Goal: Navigation & Orientation: Understand site structure

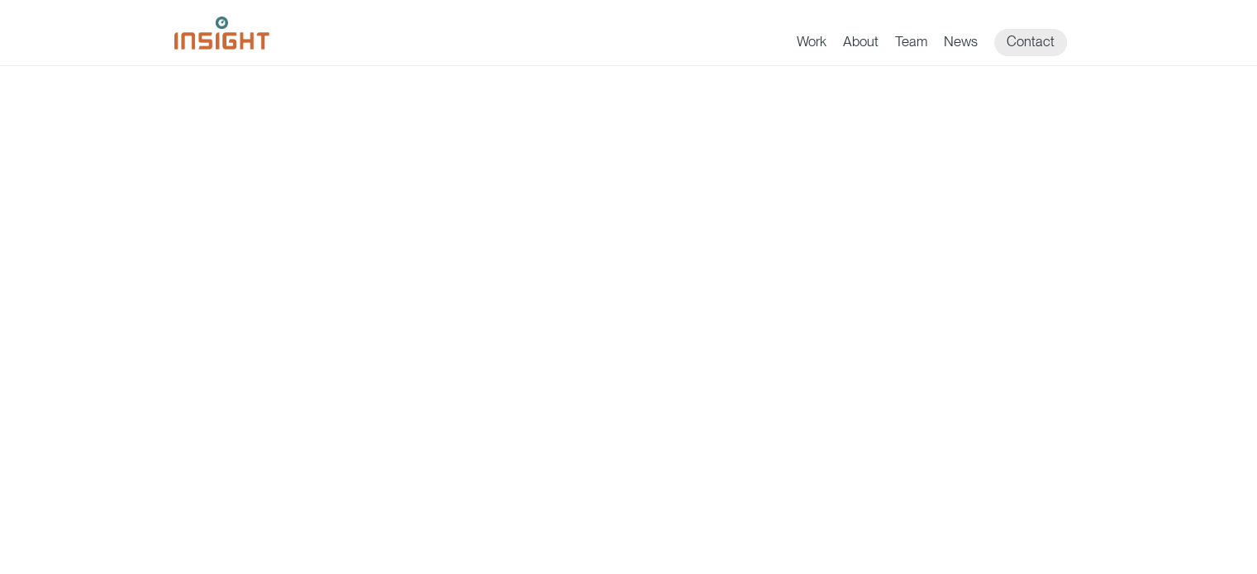
scroll to position [83, 0]
click at [810, 42] on link "Work" at bounding box center [812, 44] width 30 height 23
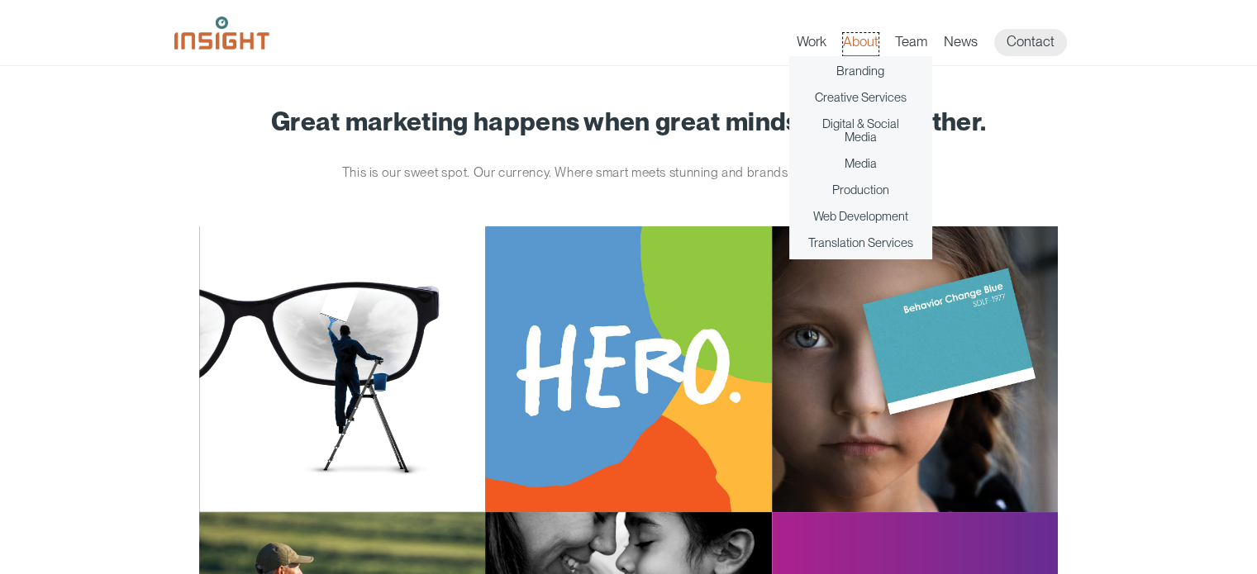
click at [865, 39] on link "About" at bounding box center [861, 44] width 36 height 23
